Goal: Transaction & Acquisition: Obtain resource

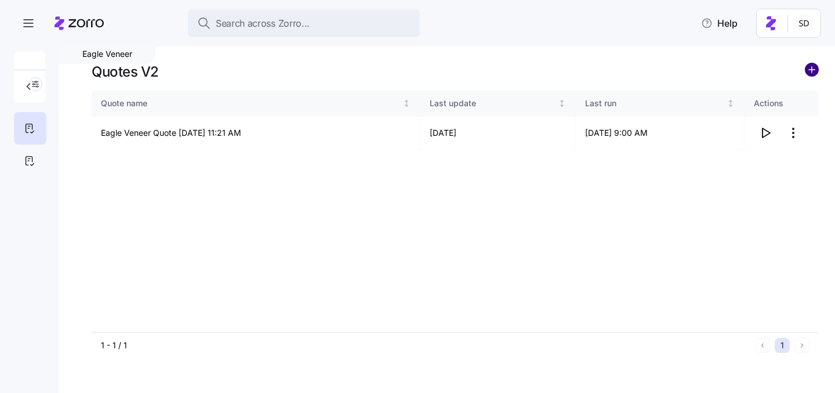
click at [813, 67] on circle "add icon" at bounding box center [811, 69] width 13 height 13
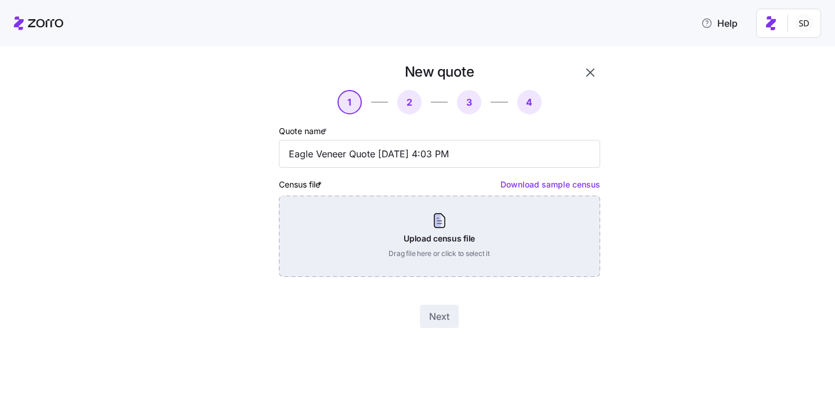
click at [414, 220] on div "Upload census file Drag file here or click to select it" at bounding box center [439, 235] width 321 height 81
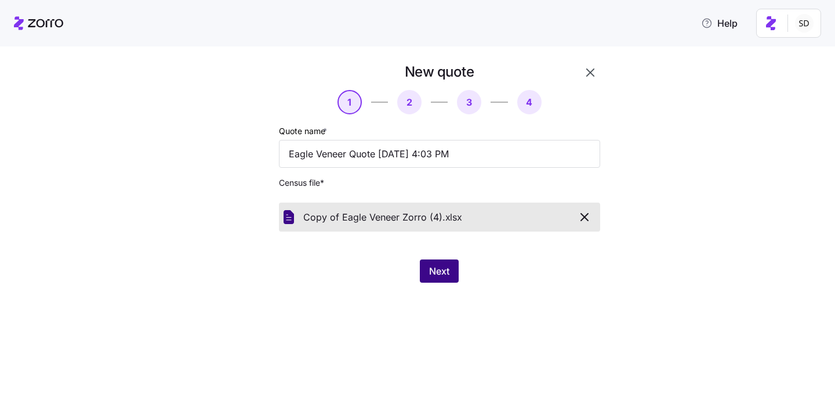
click at [441, 262] on button "Next" at bounding box center [439, 270] width 39 height 23
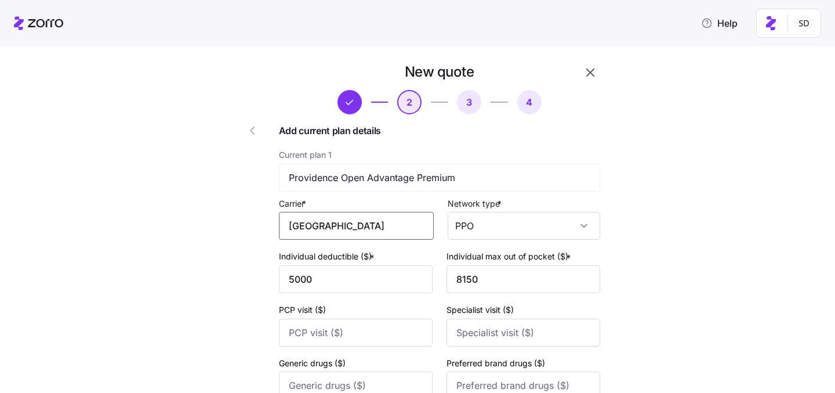
click at [381, 225] on input "[GEOGRAPHIC_DATA]" at bounding box center [356, 226] width 155 height 28
click at [385, 286] on span "Providence Health Plan" at bounding box center [347, 286] width 101 height 14
type input "Providence Health Plan"
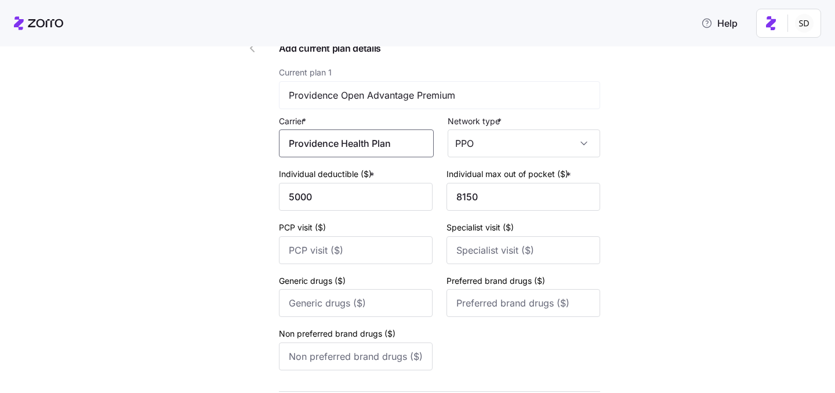
scroll to position [176, 0]
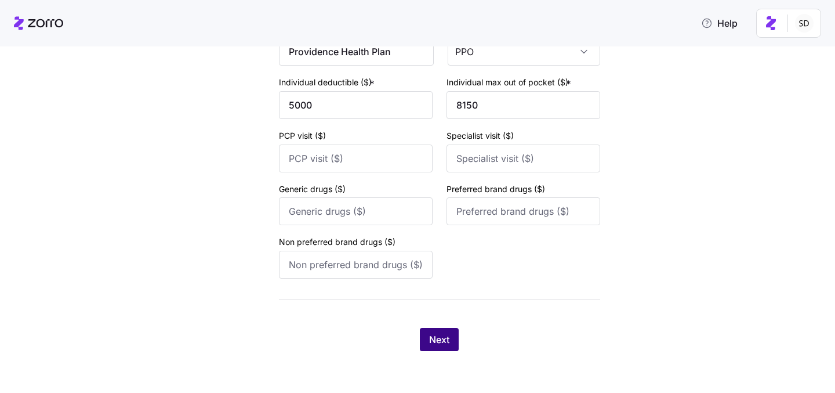
click at [439, 336] on span "Next" at bounding box center [439, 339] width 20 height 14
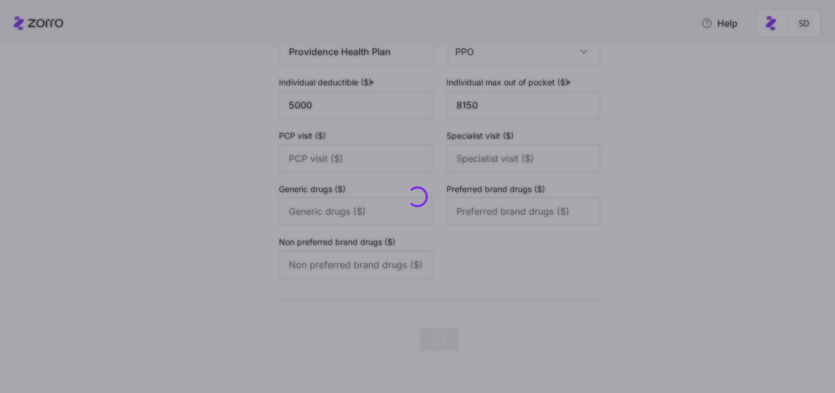
scroll to position [0, 0]
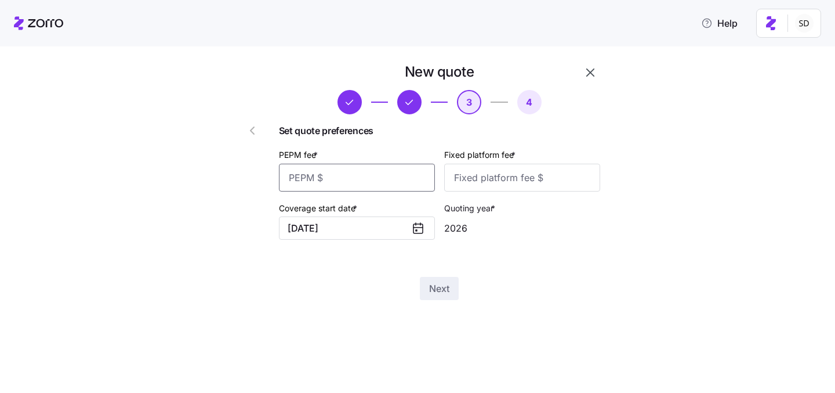
click at [342, 174] on input "PEPM fee *" at bounding box center [357, 177] width 156 height 28
type input "50"
type input "100"
click at [355, 295] on div "Next" at bounding box center [439, 288] width 321 height 23
click at [433, 285] on span "Next" at bounding box center [439, 288] width 20 height 14
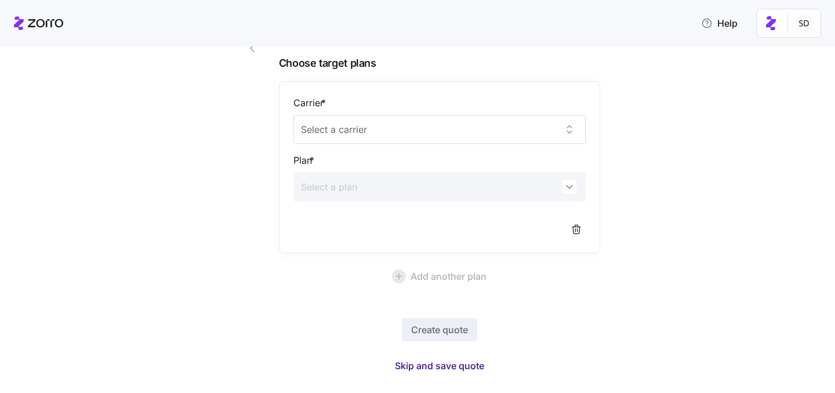
scroll to position [93, 0]
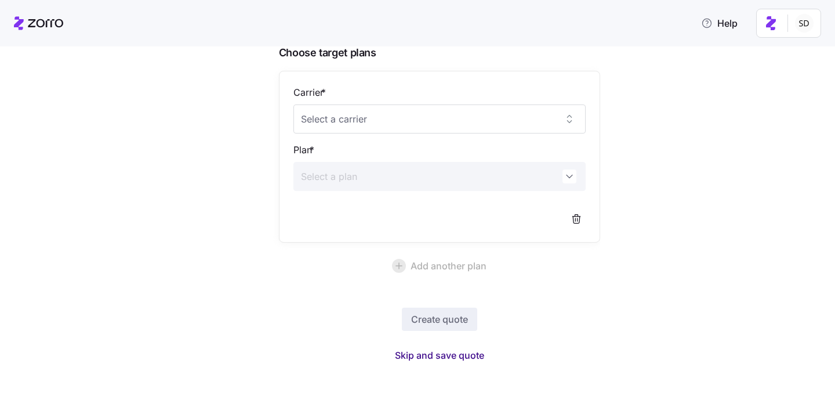
click at [441, 353] on span "Skip and save quote" at bounding box center [439, 355] width 89 height 14
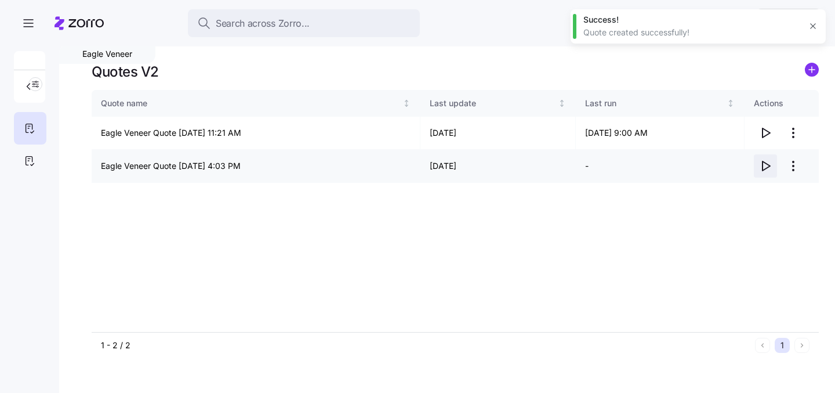
click at [764, 166] on icon "button" at bounding box center [765, 166] width 14 height 14
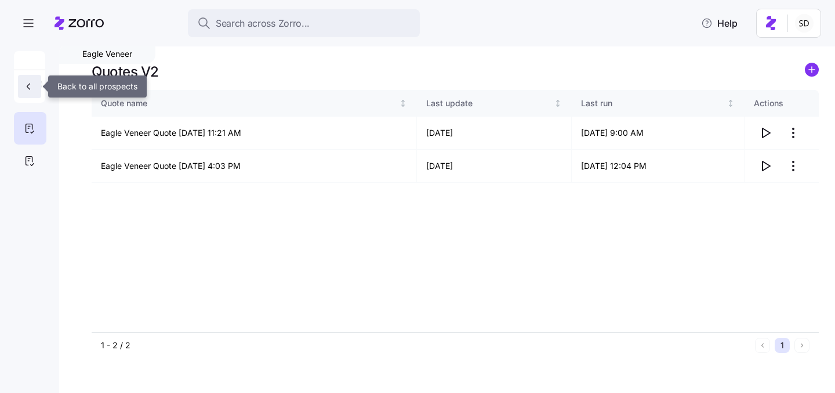
click at [26, 86] on icon "button" at bounding box center [29, 87] width 12 height 12
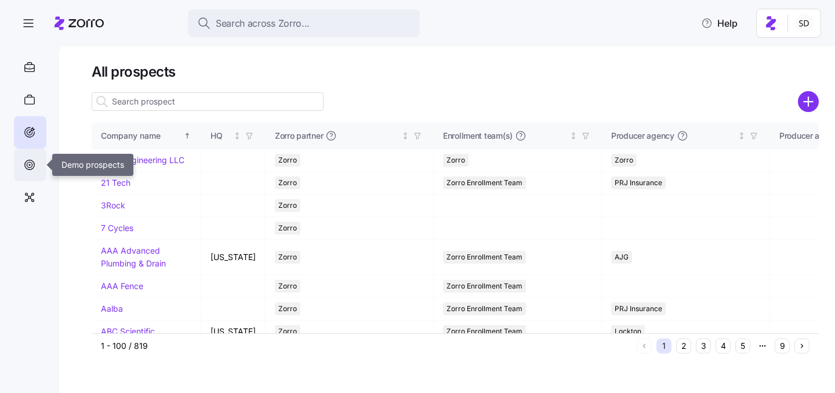
click at [31, 163] on icon at bounding box center [29, 164] width 5 height 5
click at [33, 128] on icon at bounding box center [29, 132] width 13 height 14
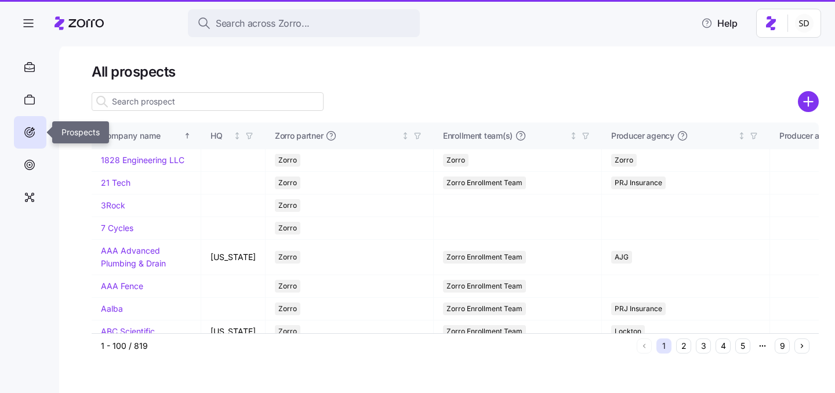
click at [137, 100] on input at bounding box center [208, 101] width 232 height 19
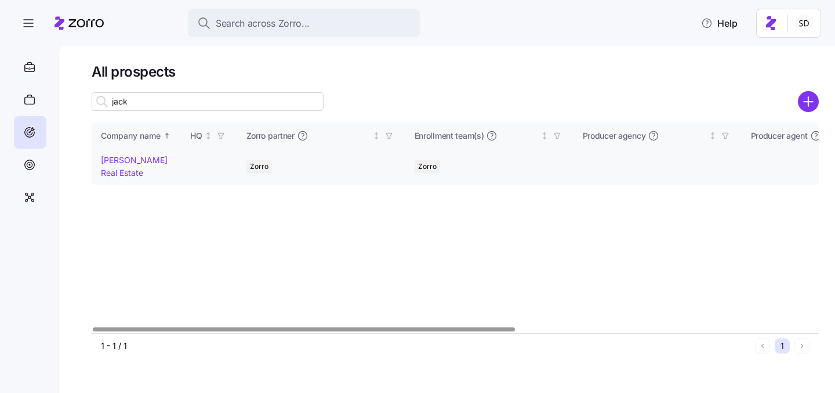
type input "jack"
click at [123, 152] on td "[PERSON_NAME] Real Estate" at bounding box center [136, 166] width 89 height 35
drag, startPoint x: 121, startPoint y: 156, endPoint x: 180, endPoint y: 3, distance: 164.1
click at [121, 157] on link "[PERSON_NAME] Real Estate" at bounding box center [134, 166] width 67 height 23
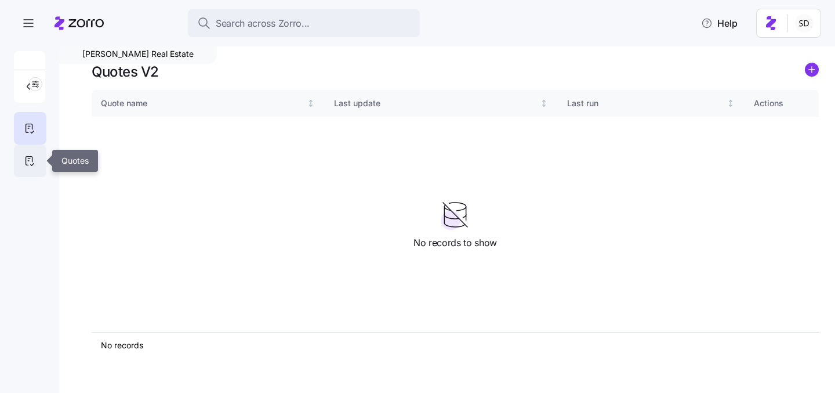
click at [26, 153] on div at bounding box center [30, 160] width 32 height 32
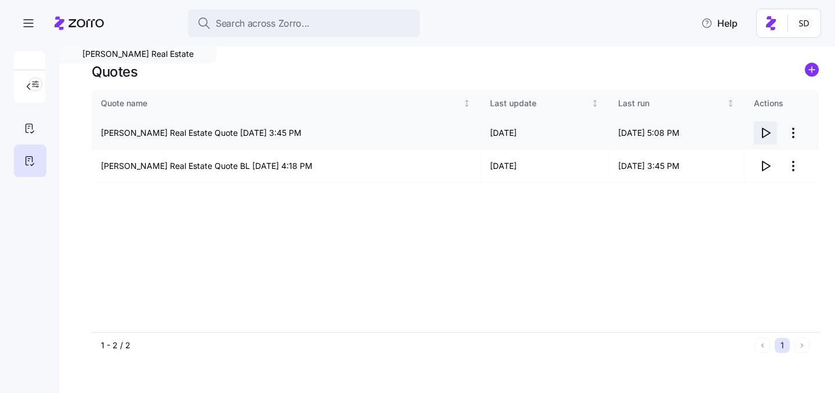
click at [765, 130] on icon "button" at bounding box center [765, 133] width 14 height 14
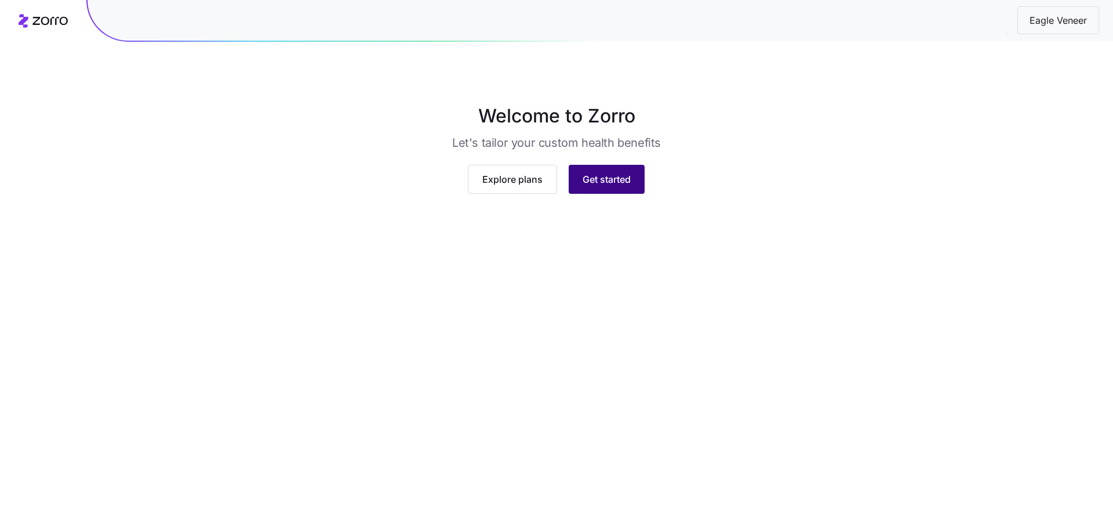
click at [617, 186] on span "Get started" at bounding box center [607, 179] width 48 height 14
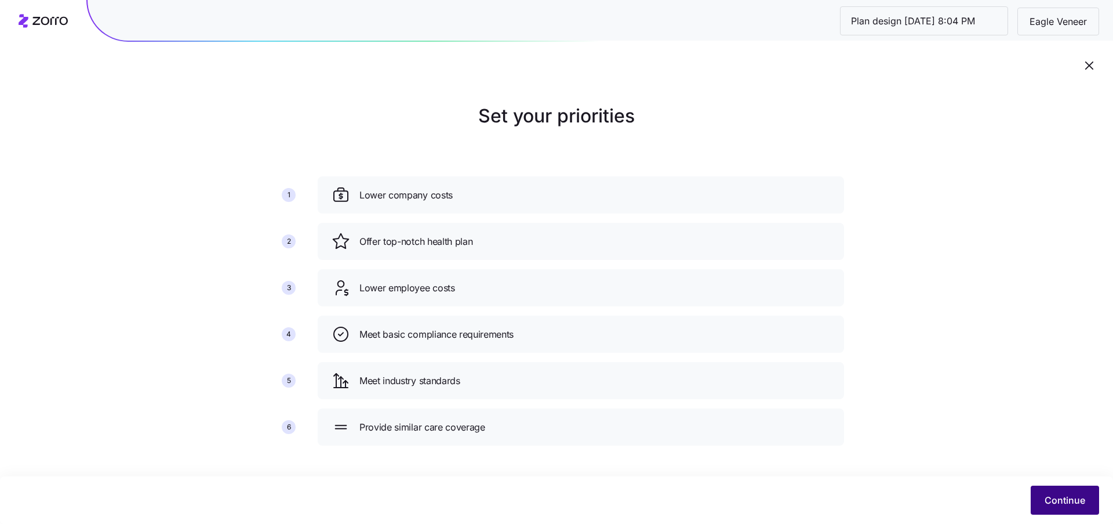
click at [1052, 507] on button "Continue" at bounding box center [1065, 499] width 68 height 29
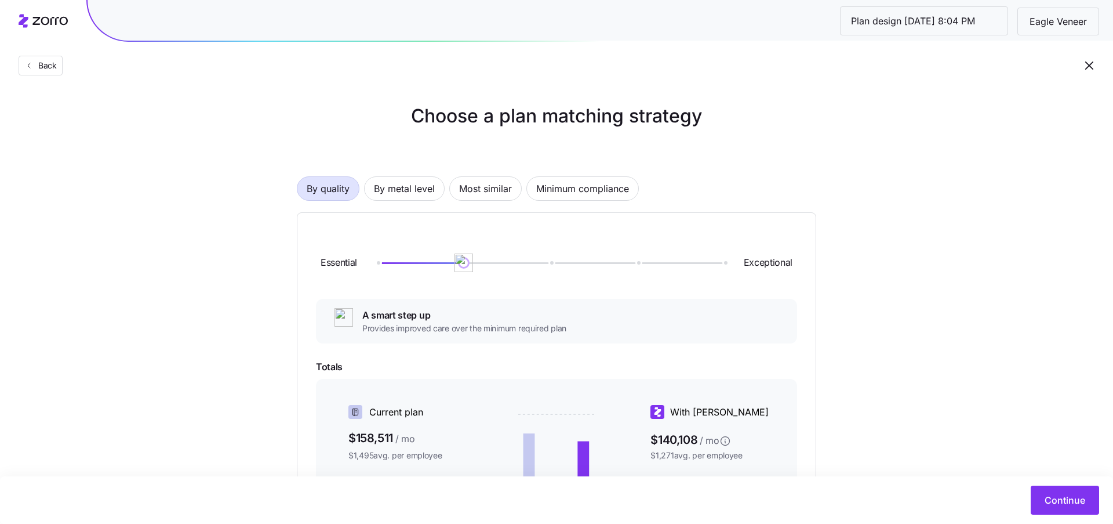
click at [404, 203] on div "By quality By metal level Most similar Minimum compliance Essential Exceptional…" at bounding box center [556, 400] width 519 height 523
click at [402, 192] on span "By metal level" at bounding box center [404, 188] width 61 height 23
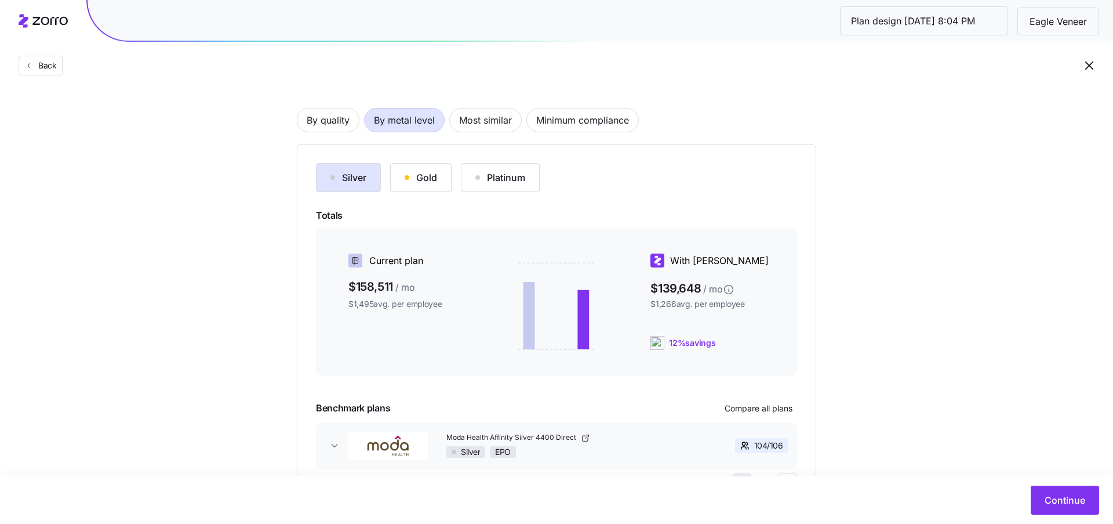
scroll to position [129, 0]
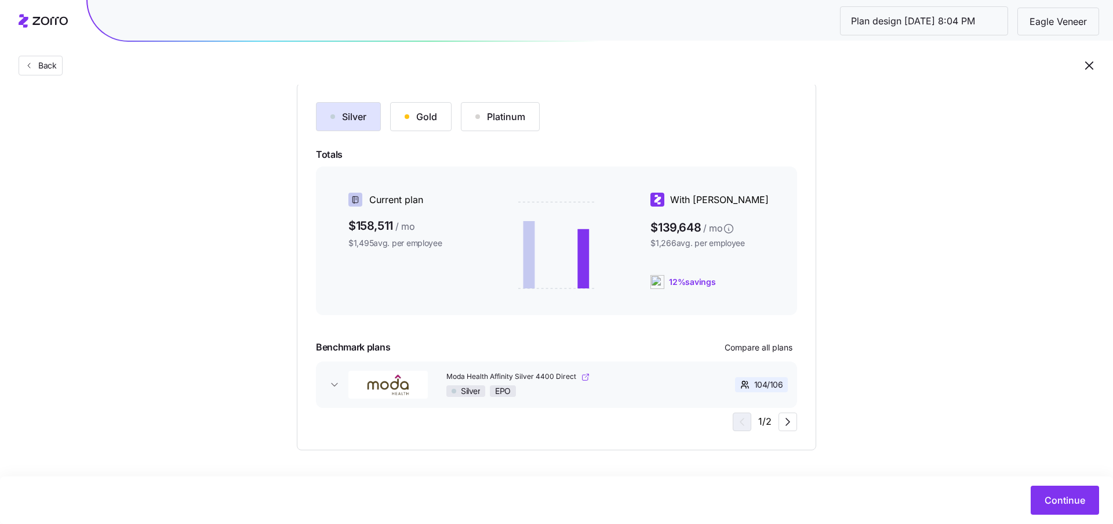
click at [686, 380] on link "Moda Health Affinity Silver 4400 Direct" at bounding box center [571, 377] width 250 height 10
click at [334, 387] on icon "button" at bounding box center [335, 385] width 12 height 12
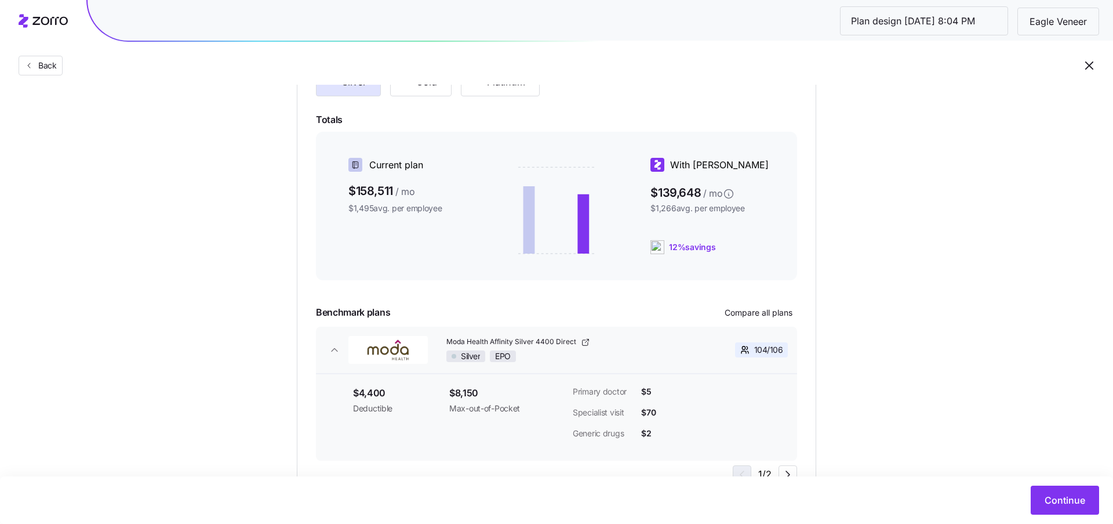
scroll to position [162, 0]
click at [1066, 488] on button "Continue" at bounding box center [1065, 499] width 68 height 29
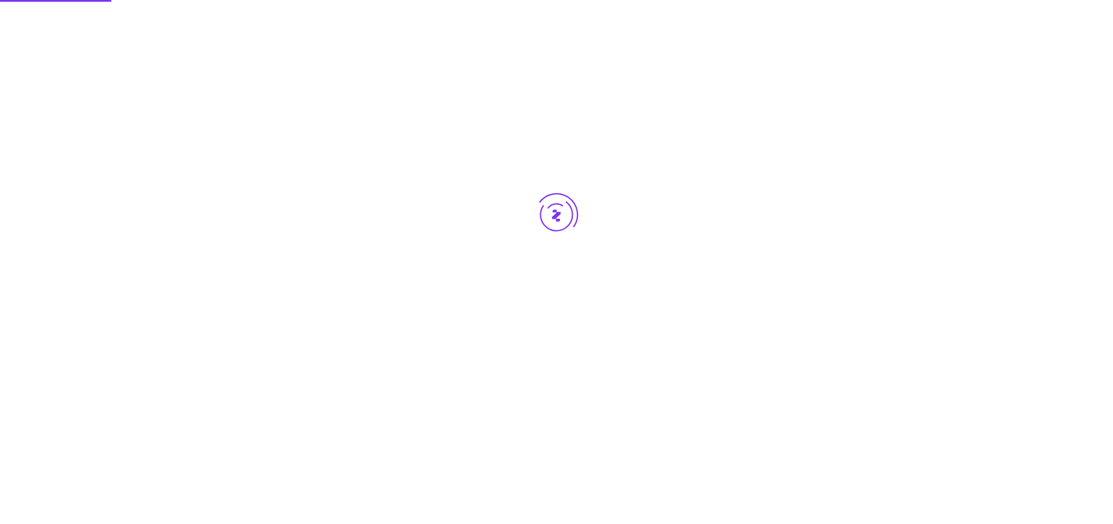
scroll to position [0, 0]
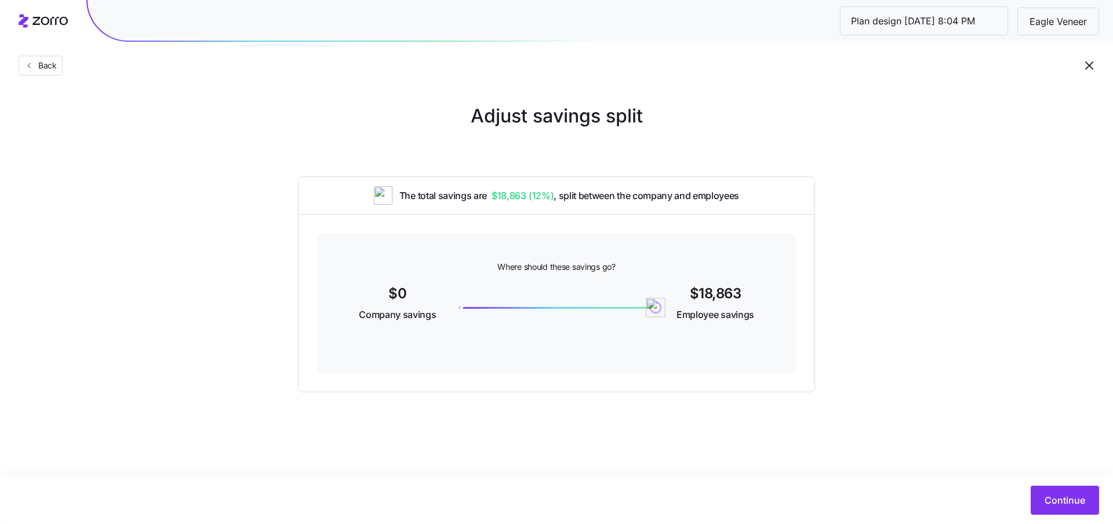
drag, startPoint x: 457, startPoint y: 307, endPoint x: 731, endPoint y: 308, distance: 274.2
click at [731, 308] on div "$0 Company savings 18863 $18,863 Employee savings" at bounding box center [557, 304] width 424 height 45
click at [1057, 497] on span "Continue" at bounding box center [1065, 500] width 41 height 14
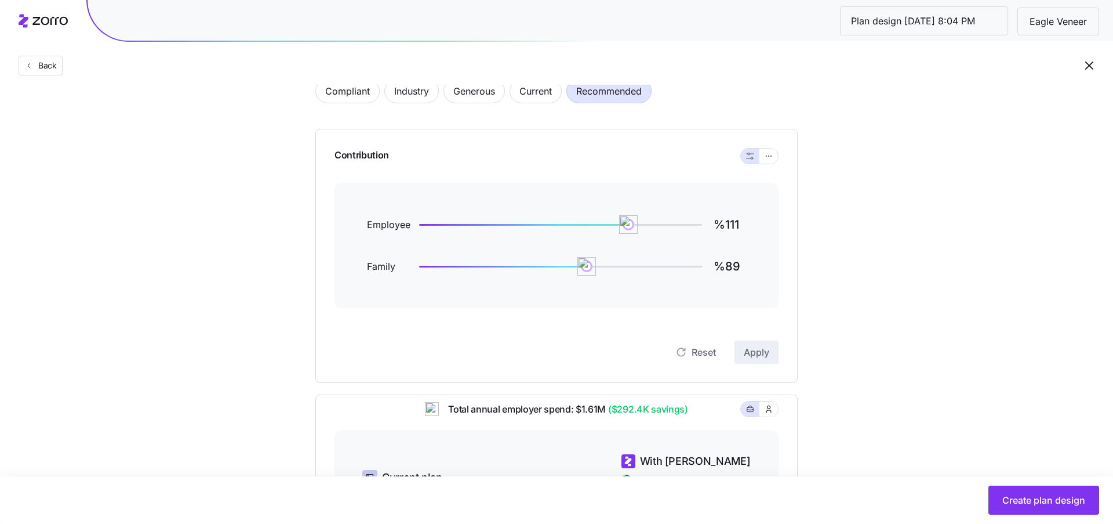
scroll to position [74, 0]
type input "%100"
drag, startPoint x: 631, startPoint y: 223, endPoint x: 608, endPoint y: 223, distance: 22.6
click at [609, 223] on img at bounding box center [608, 225] width 20 height 20
type input "%100"
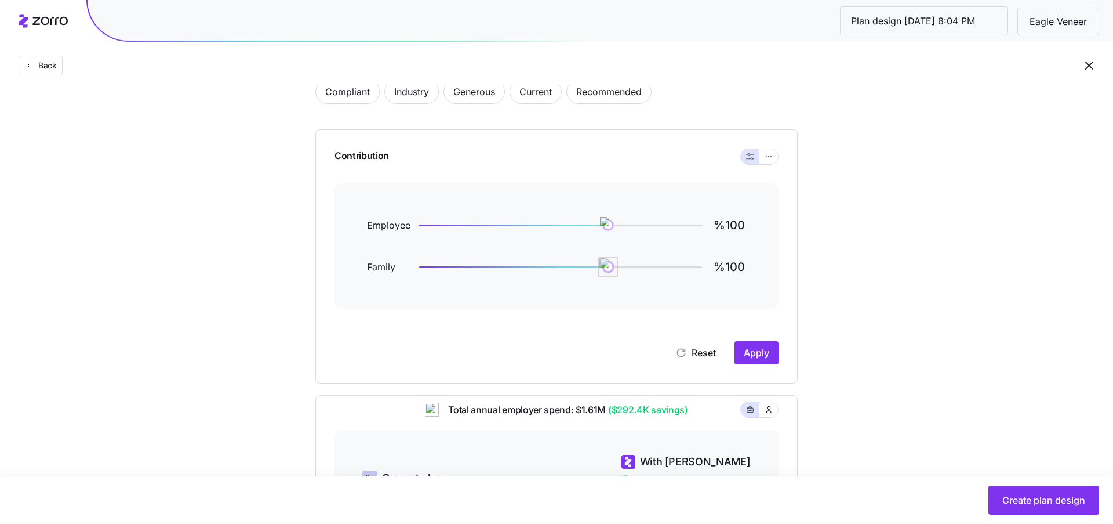
drag, startPoint x: 596, startPoint y: 267, endPoint x: 608, endPoint y: 269, distance: 12.3
click at [608, 269] on div at bounding box center [560, 266] width 283 height 5
click at [762, 352] on span "Apply" at bounding box center [757, 353] width 26 height 14
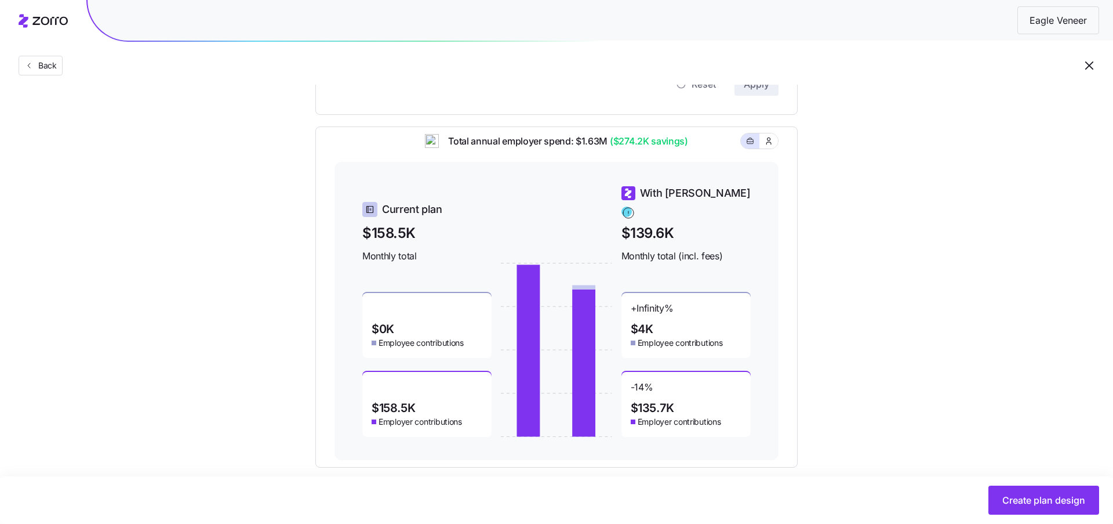
scroll to position [359, 0]
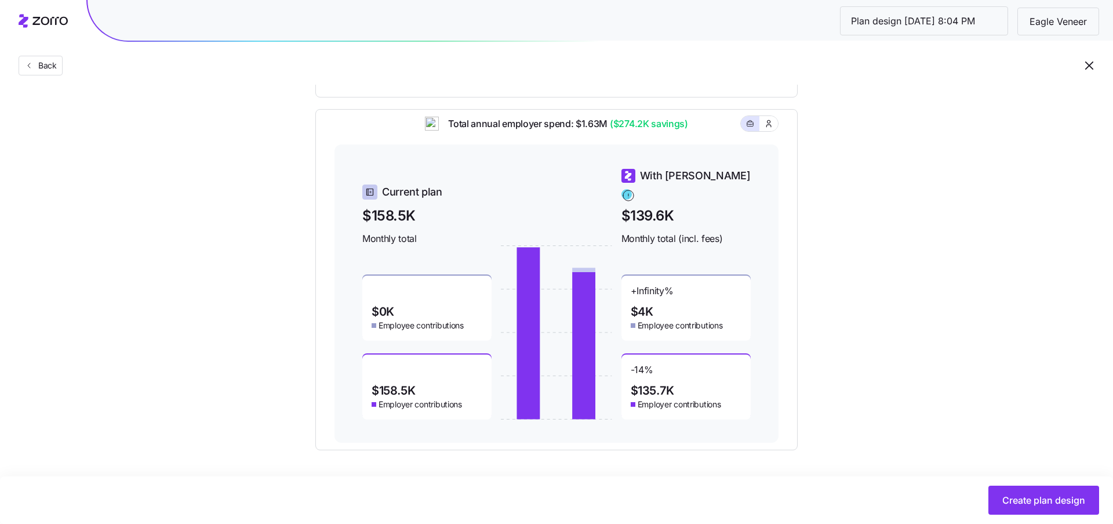
click at [822, 208] on div "Set your contribution Compliant Industry Generous Current Recommended Contribut…" at bounding box center [556, 96] width 575 height 707
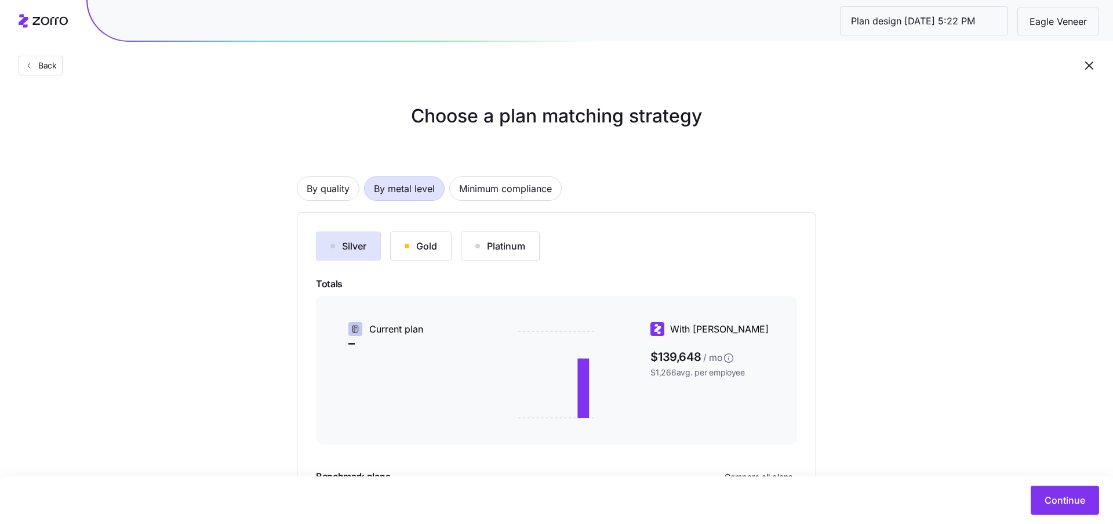
scroll to position [129, 0]
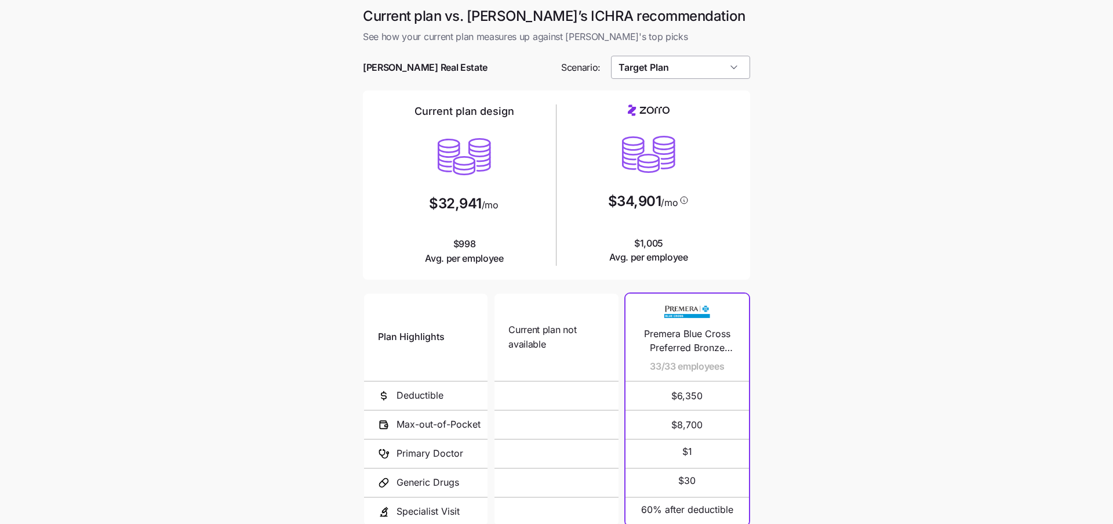
click at [686, 68] on input "Target Plan" at bounding box center [681, 67] width 140 height 23
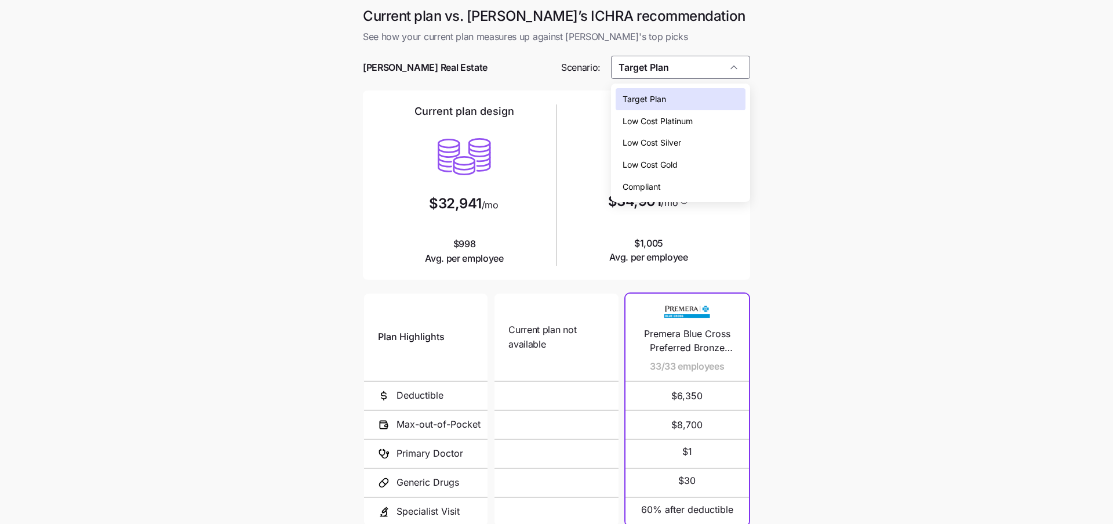
click at [669, 125] on span "Low Cost Platinum" at bounding box center [658, 121] width 70 height 13
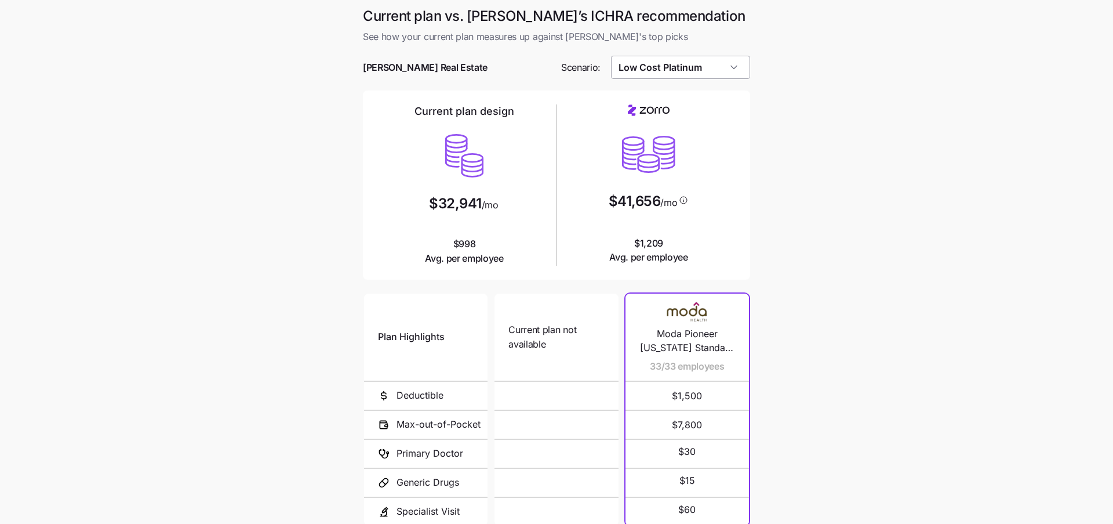
click at [664, 78] on input "Low Cost Platinum" at bounding box center [681, 67] width 140 height 23
click at [667, 133] on div "Low Cost Silver" at bounding box center [681, 143] width 130 height 22
type input "Low Cost Silver"
